Goal: Task Accomplishment & Management: Use online tool/utility

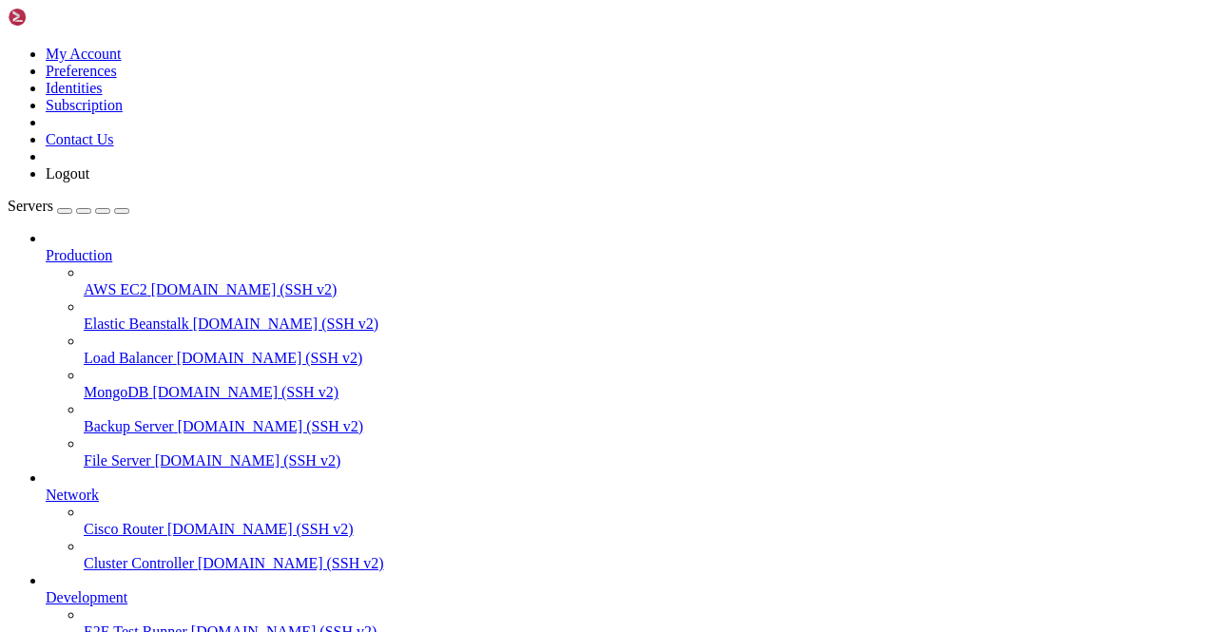
scroll to position [236, 0]
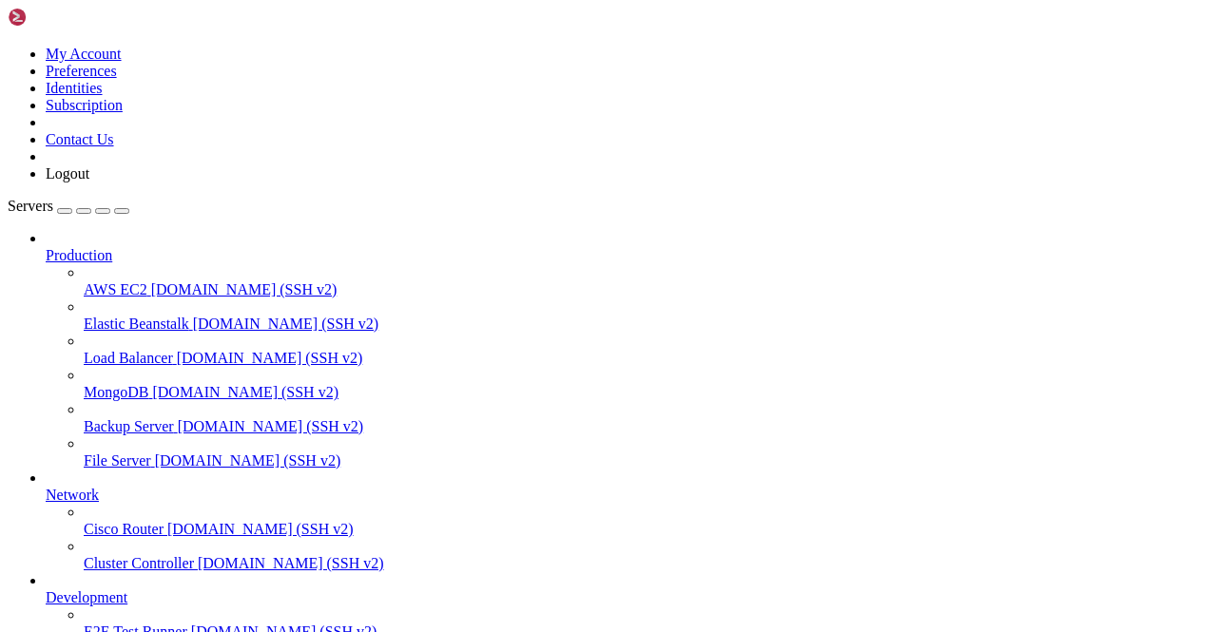
scroll to position [1873, 0]
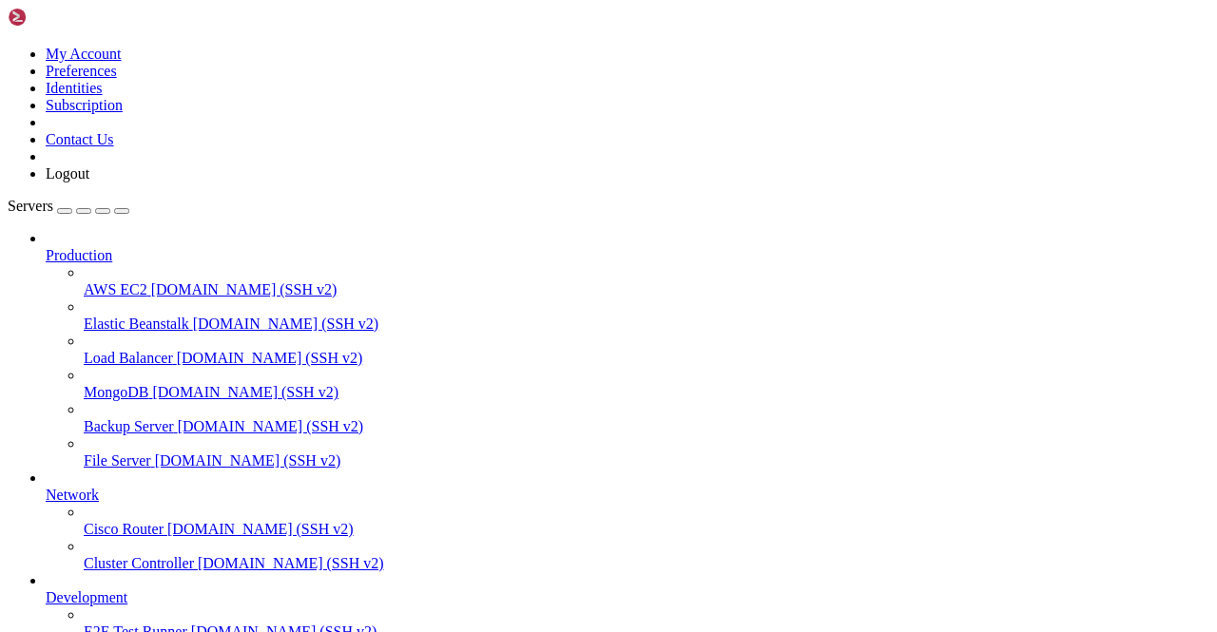
scroll to position [0, 0]
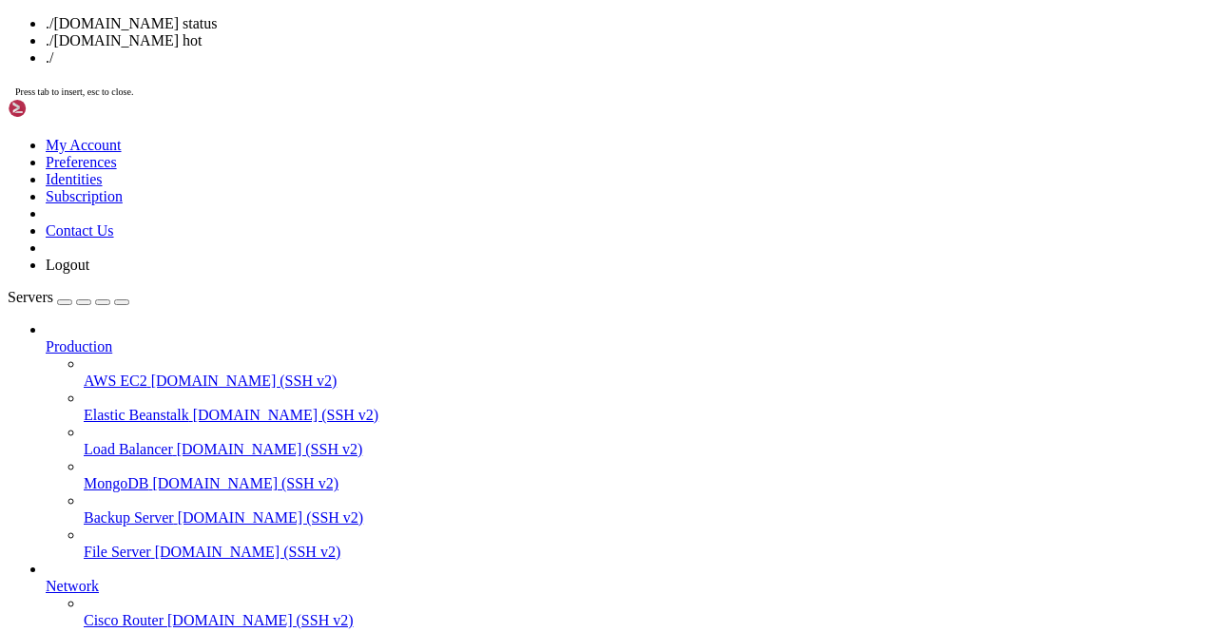
drag, startPoint x: 258, startPoint y: 196, endPoint x: 261, endPoint y: 212, distance: 16.6
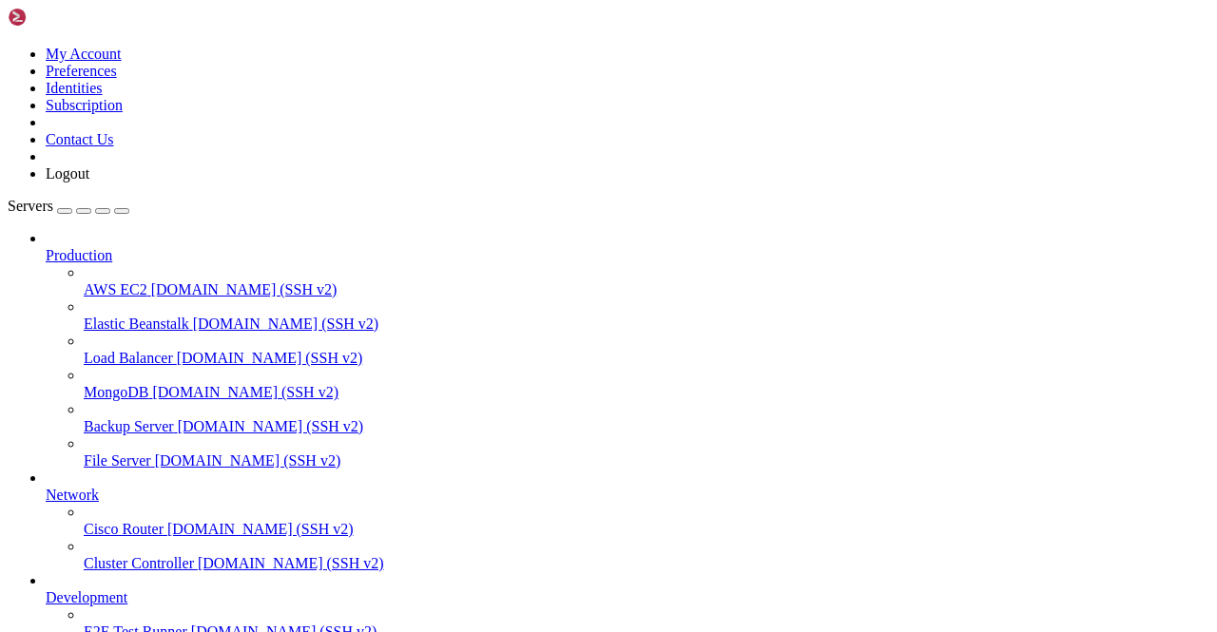
scroll to position [1854, 0]
